Goal: Information Seeking & Learning: Learn about a topic

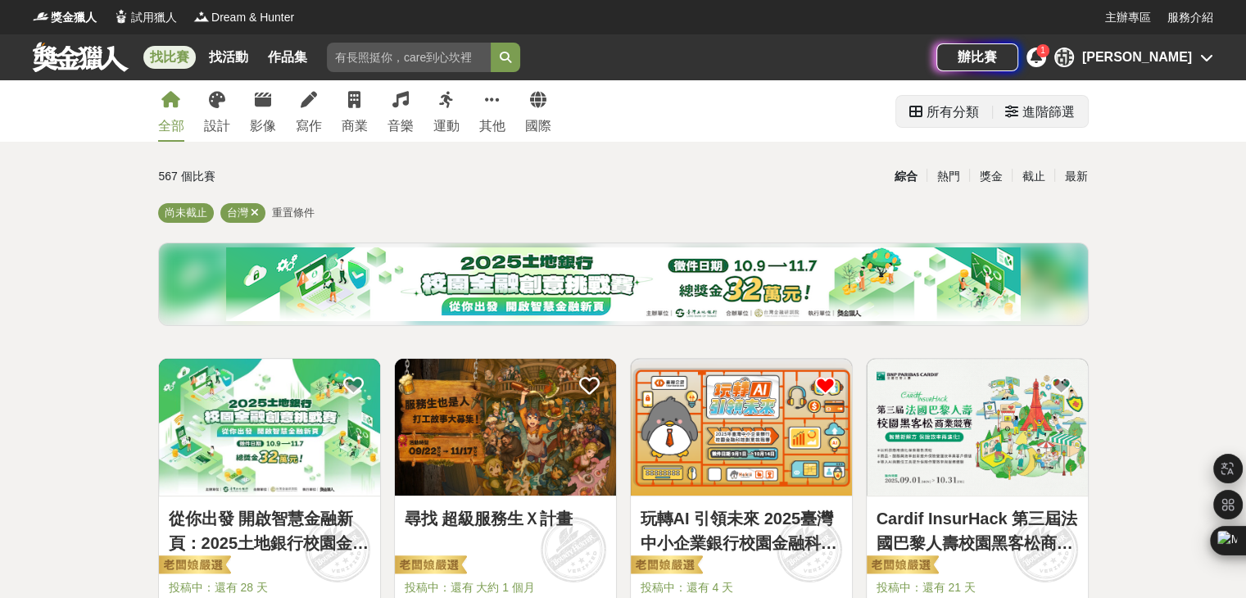
click at [1072, 111] on div "進階篩選" at bounding box center [1048, 112] width 52 height 33
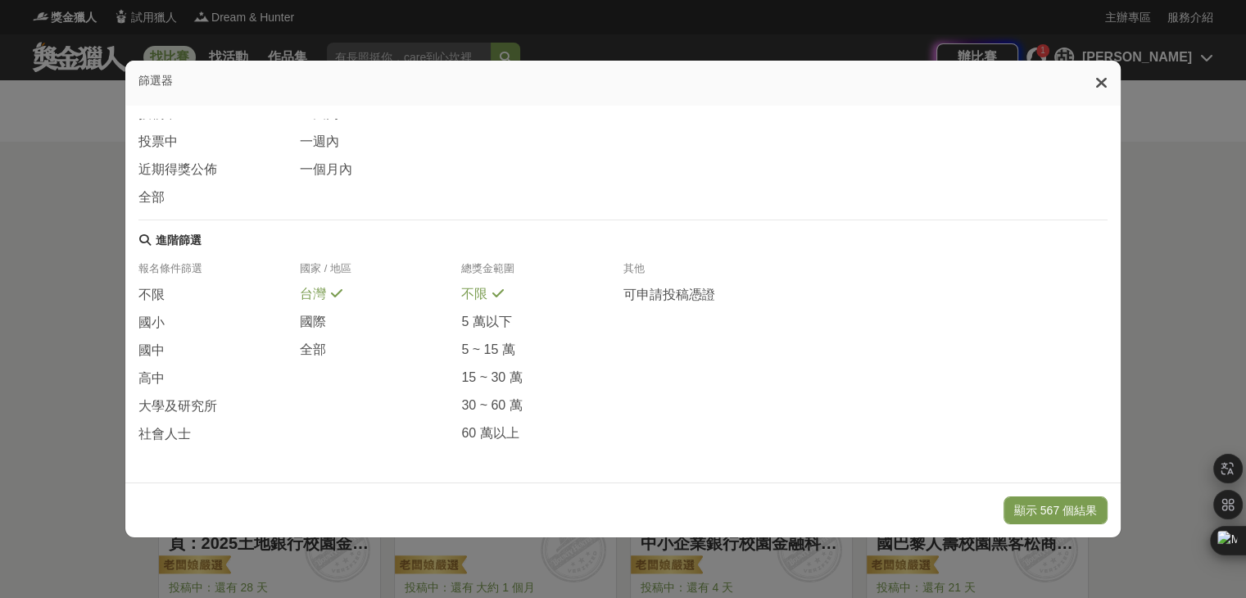
scroll to position [301, 0]
click at [176, 400] on span "大學及研究所" at bounding box center [177, 406] width 79 height 17
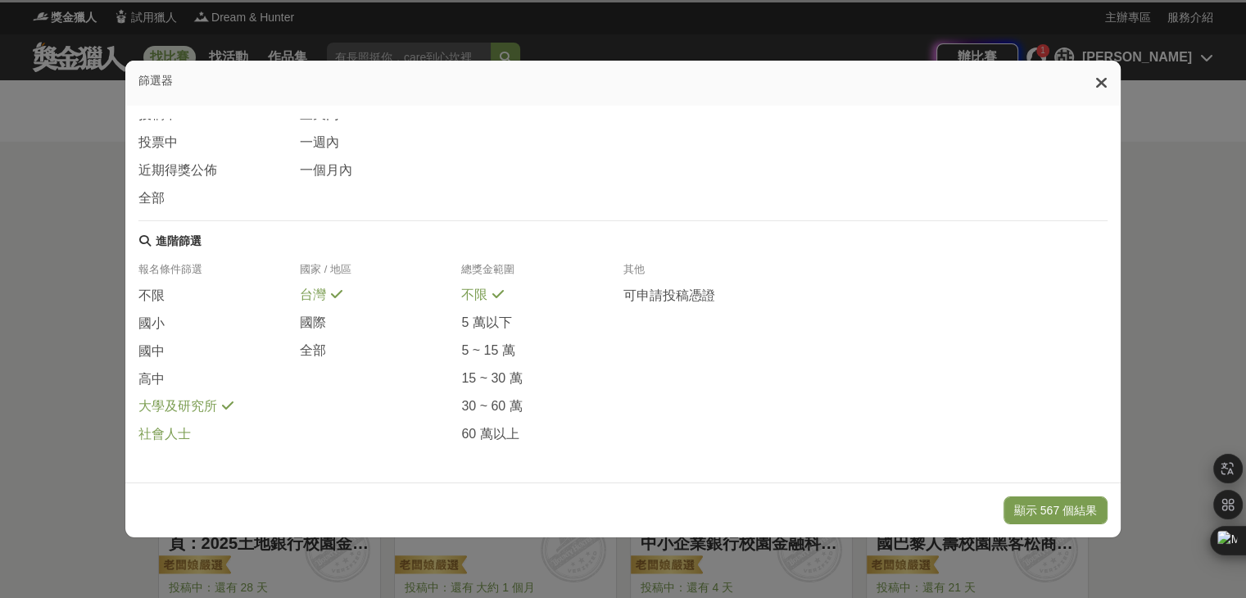
click at [171, 437] on span "社會人士" at bounding box center [164, 434] width 52 height 17
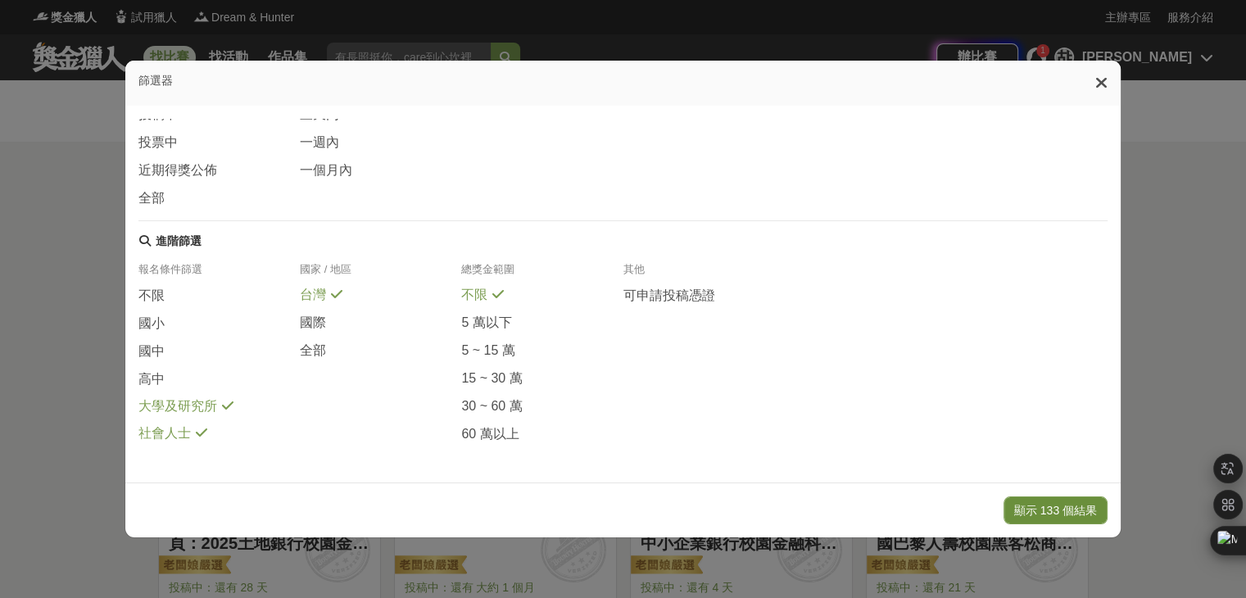
click at [1061, 496] on button "顯示 133 個結果" at bounding box center [1055, 510] width 104 height 28
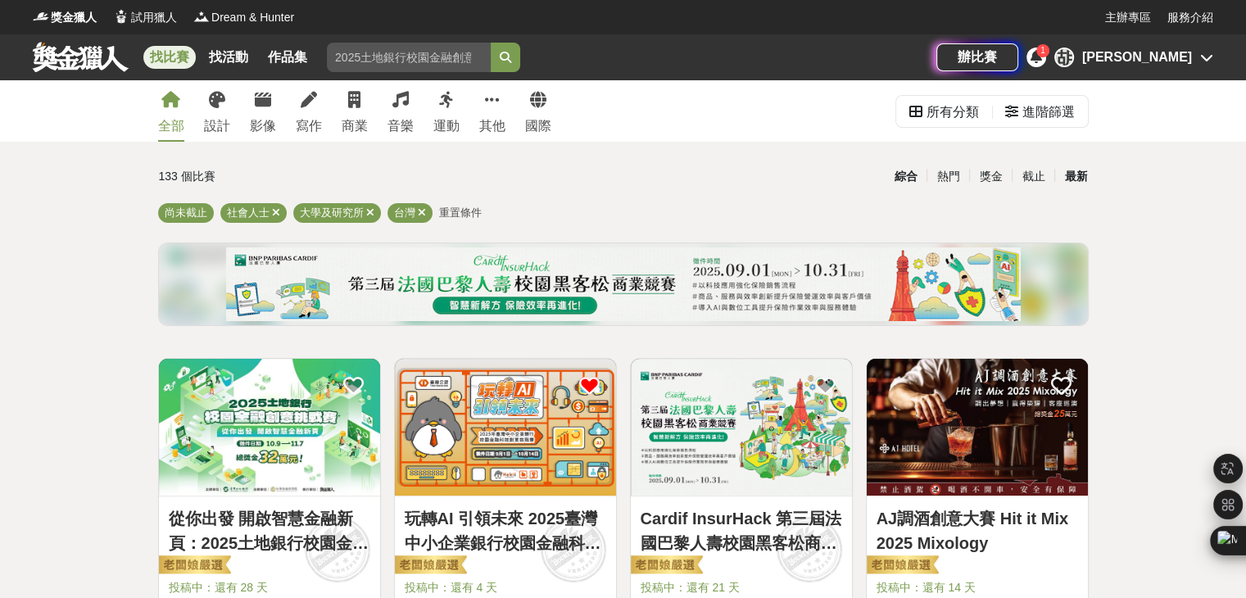
click at [1070, 162] on div "最新" at bounding box center [1075, 176] width 43 height 29
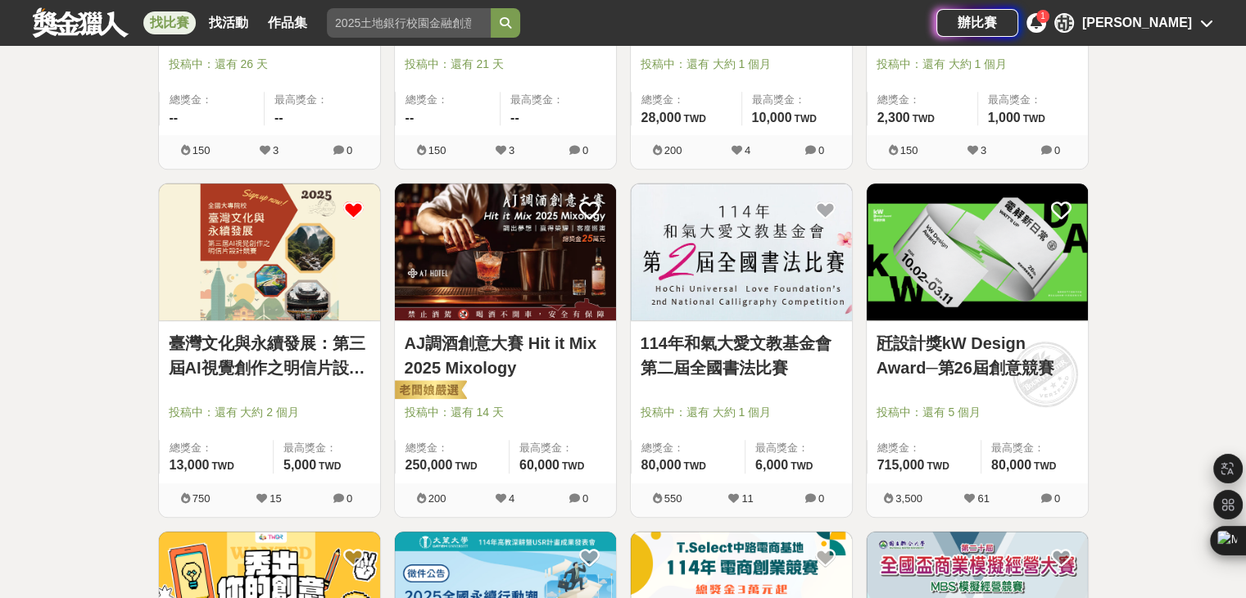
scroll to position [867, 0]
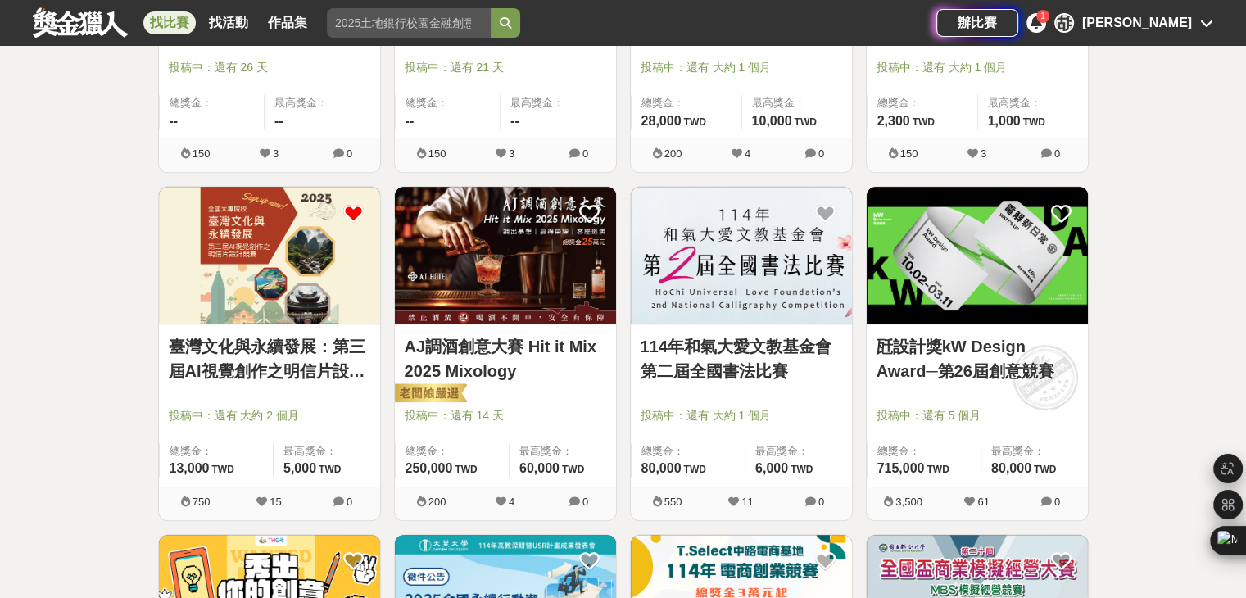
click at [319, 242] on img at bounding box center [269, 255] width 221 height 137
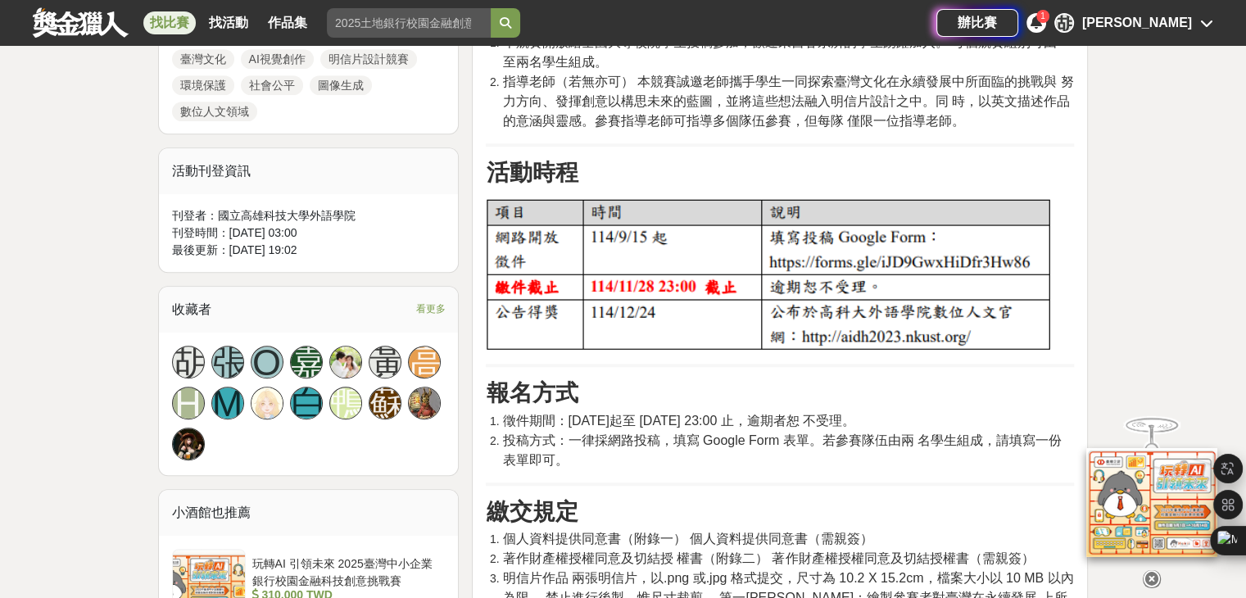
scroll to position [878, 0]
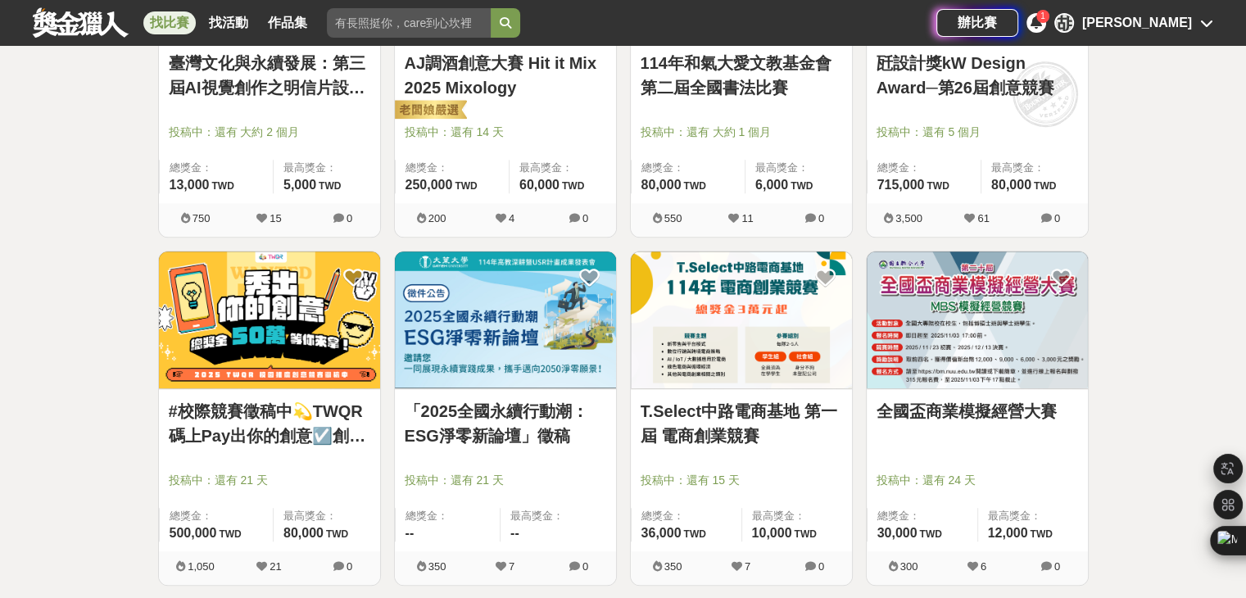
scroll to position [1152, 0]
click at [1042, 26] on icon at bounding box center [1035, 22] width 11 height 13
